Goal: Task Accomplishment & Management: Manage account settings

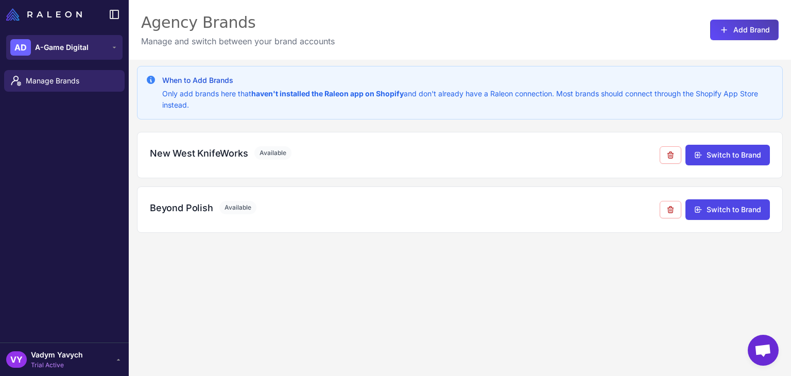
click at [78, 53] on span "A-Game Digital" at bounding box center [62, 47] width 54 height 11
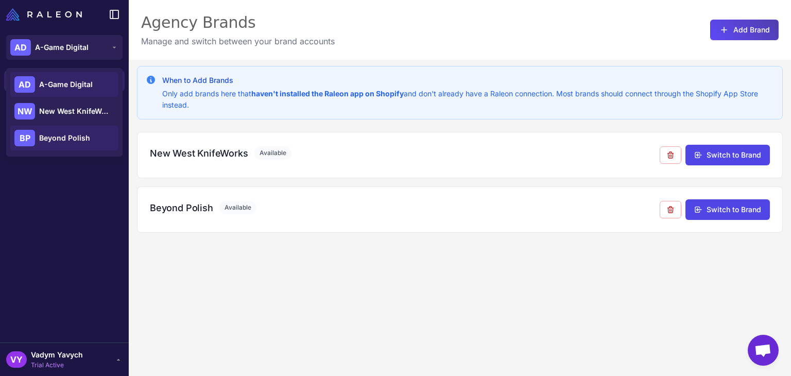
click at [65, 137] on span "Beyond Polish" at bounding box center [64, 137] width 51 height 11
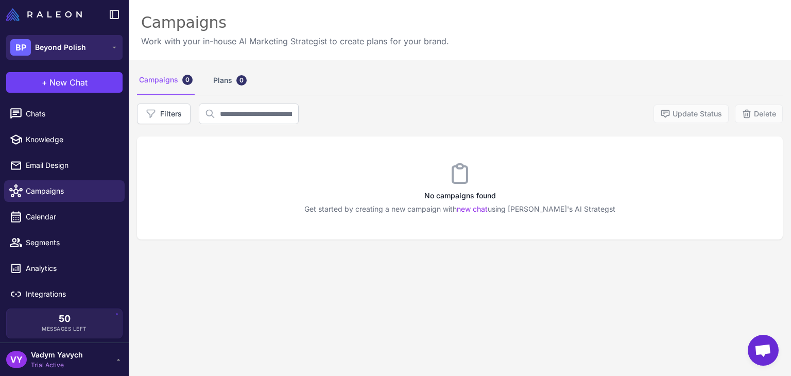
click at [96, 51] on button "BP Beyond Polish" at bounding box center [64, 47] width 116 height 25
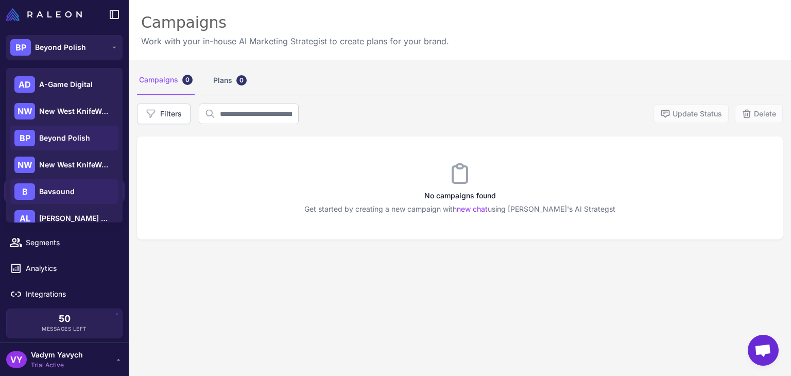
click at [66, 186] on span "Bavsound" at bounding box center [57, 191] width 36 height 11
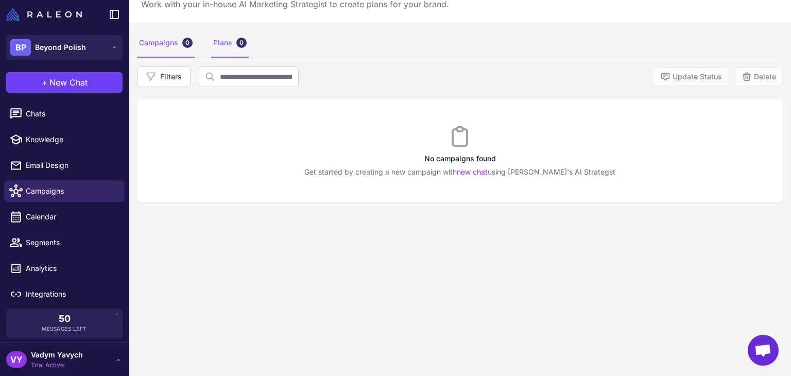
scroll to position [42, 0]
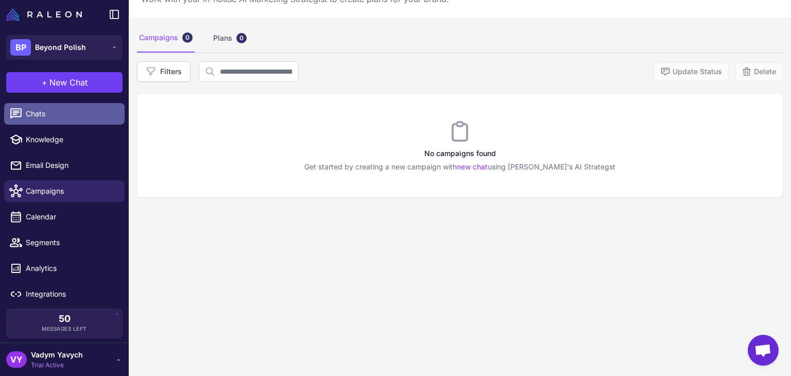
click at [65, 116] on span "Chats" at bounding box center [71, 113] width 91 height 11
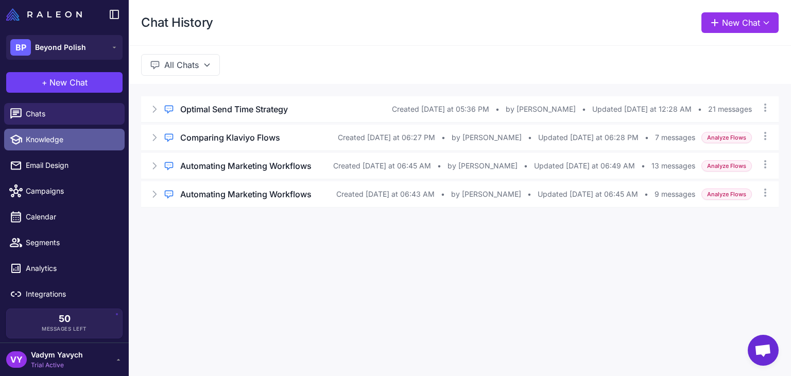
click at [61, 139] on span "Knowledge" at bounding box center [71, 139] width 91 height 11
select select
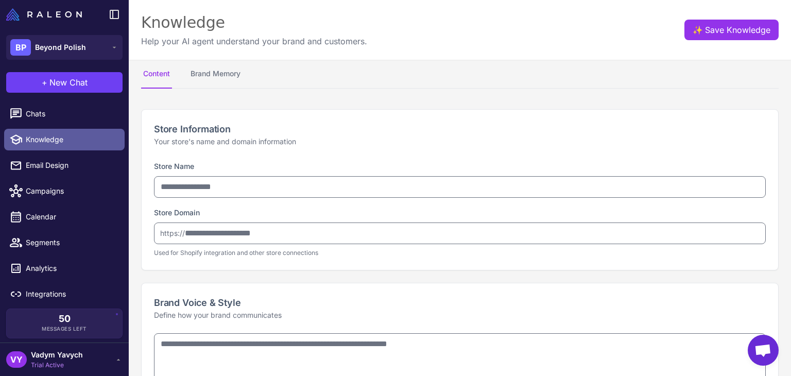
type input "**********"
type textarea "**********"
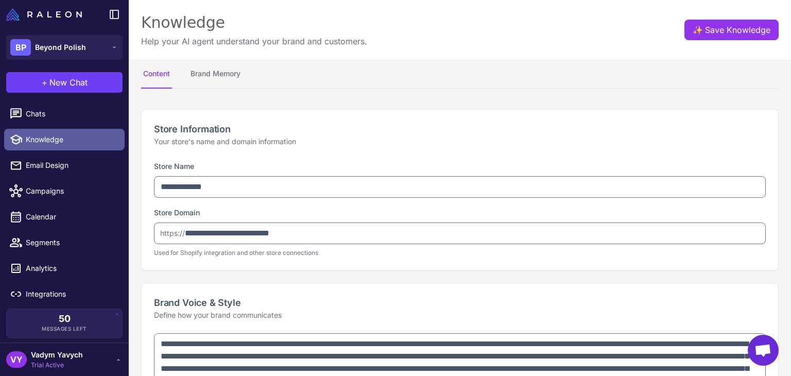
type textarea "**********"
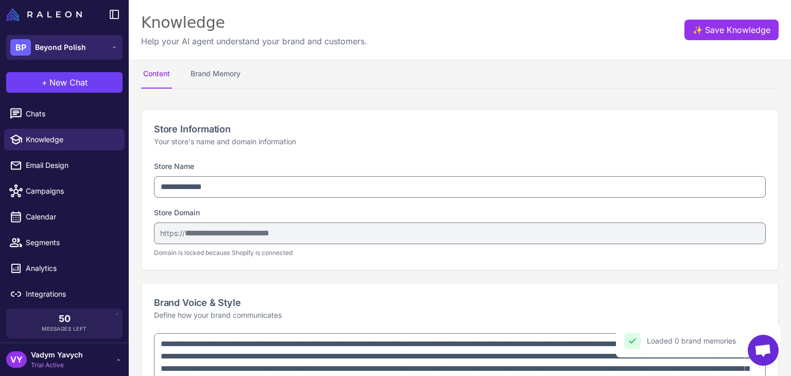
click at [78, 37] on button "BP Beyond Polish" at bounding box center [64, 47] width 116 height 25
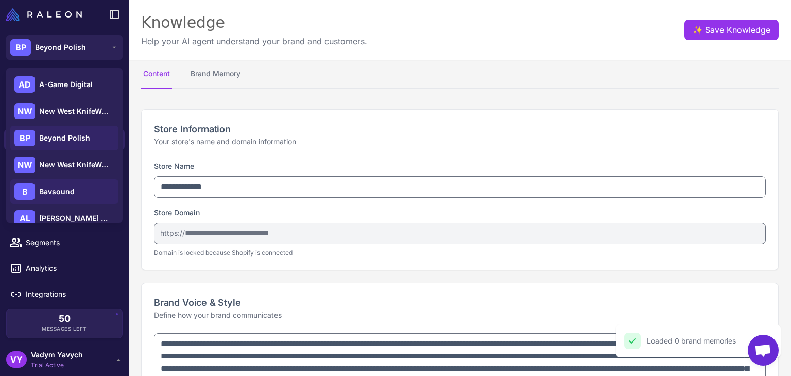
click at [54, 193] on span "Bavsound" at bounding box center [57, 191] width 36 height 11
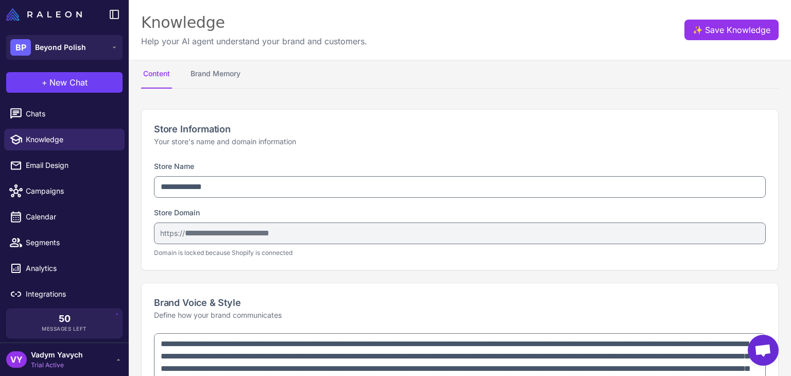
click at [58, 176] on li "Email Design" at bounding box center [64, 165] width 129 height 26
click at [74, 29] on div "BP Beyond Polish" at bounding box center [64, 47] width 129 height 37
click at [62, 68] on div "+ New Chat Raleon Agents Send an email Plan multiple emails Brainstorm Analyze …" at bounding box center [64, 82] width 129 height 33
click at [67, 60] on div "BP Beyond Polish" at bounding box center [64, 47] width 129 height 37
click at [80, 45] on span "Beyond Polish" at bounding box center [60, 47] width 51 height 11
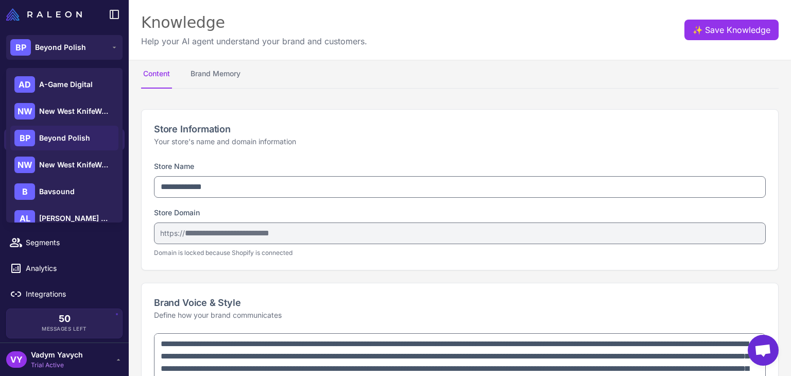
scroll to position [14, 0]
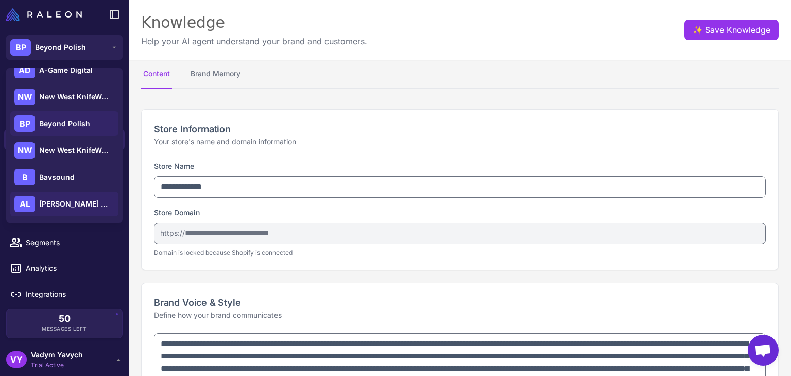
click at [67, 206] on span "[PERSON_NAME] Boutique" at bounding box center [75, 203] width 72 height 11
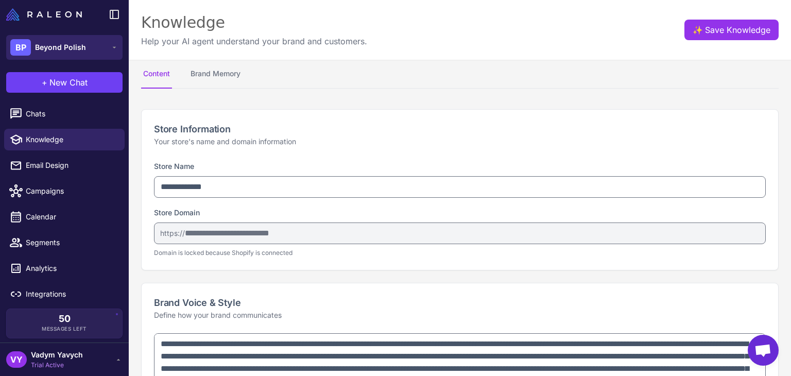
click at [86, 46] on button "BP Beyond Polish" at bounding box center [64, 47] width 116 height 25
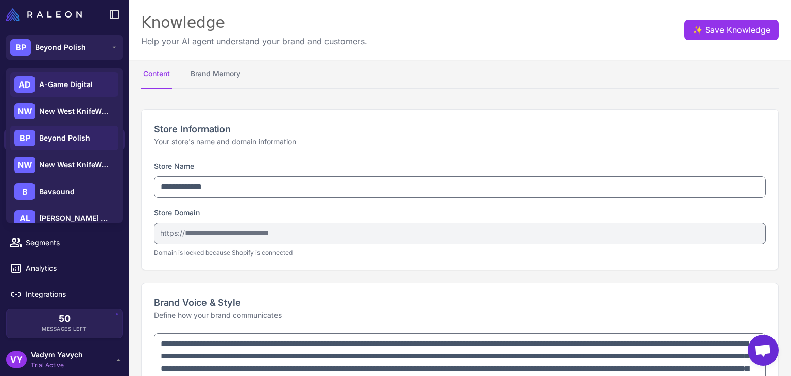
click at [67, 83] on span "A-Game Digital" at bounding box center [66, 84] width 54 height 11
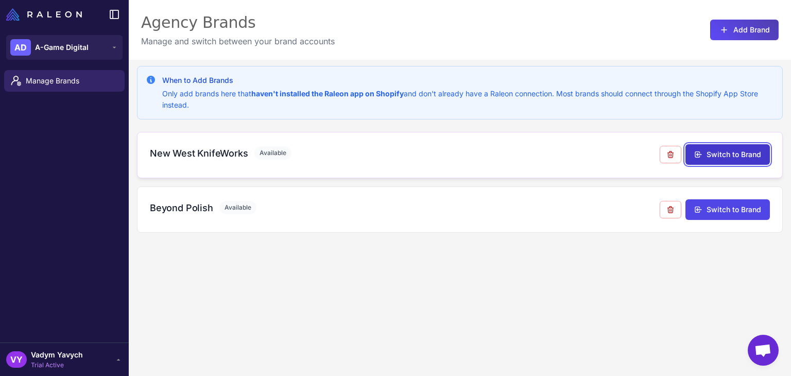
click at [721, 154] on button "Switch to Brand" at bounding box center [727, 154] width 84 height 21
